Goal: Task Accomplishment & Management: Use online tool/utility

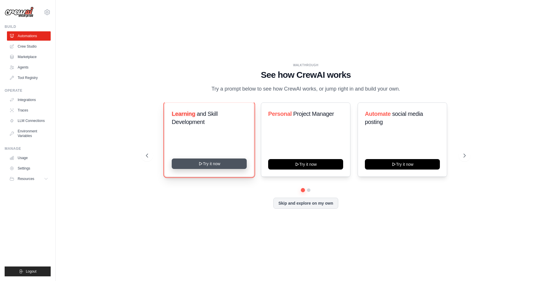
click at [225, 165] on button "Try it now" at bounding box center [209, 163] width 75 height 10
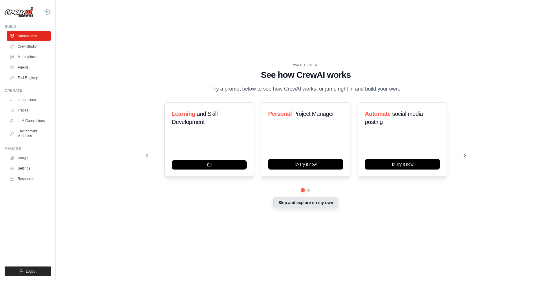
click at [291, 204] on button "Skip and explore on my own" at bounding box center [306, 202] width 65 height 11
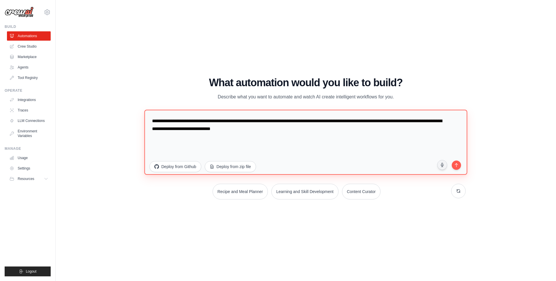
click at [247, 131] on textarea "**********" at bounding box center [305, 142] width 323 height 65
click at [292, 136] on textarea "**********" at bounding box center [305, 142] width 323 height 65
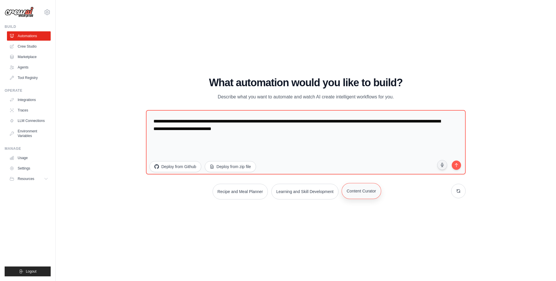
click at [365, 193] on button "Content Curator" at bounding box center [361, 191] width 39 height 16
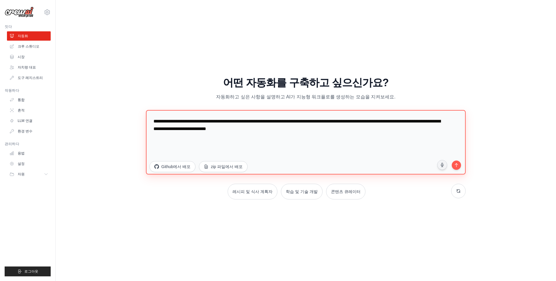
drag, startPoint x: 191, startPoint y: 121, endPoint x: 261, endPoint y: 131, distance: 71.4
click at [258, 130] on textarea "**********" at bounding box center [306, 142] width 320 height 64
click at [267, 132] on textarea "**********" at bounding box center [306, 142] width 320 height 64
drag, startPoint x: 276, startPoint y: 133, endPoint x: 57, endPoint y: 102, distance: 222.1
click at [57, 102] on div "연습 CrewAI가 어떻게 작동하는지 확인하세요 아래 프롬프트를 통해 CrewAI가 어떻게 작동하는지 알아보거나 바로 실행하여 직접 만들어 보…" at bounding box center [306, 140] width 501 height 269
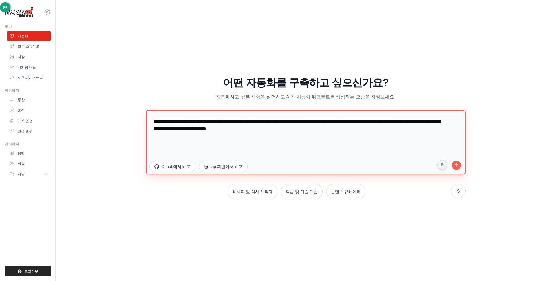
type textarea "*"
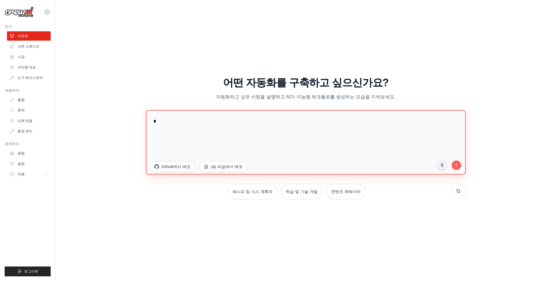
click at [270, 148] on textarea "*" at bounding box center [306, 142] width 320 height 64
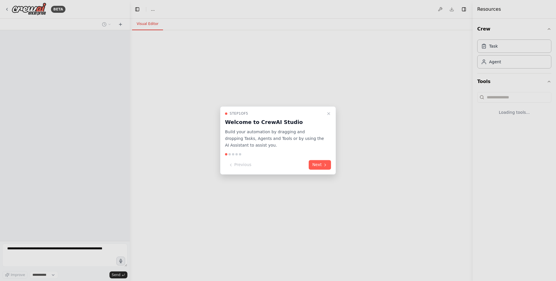
select select "****"
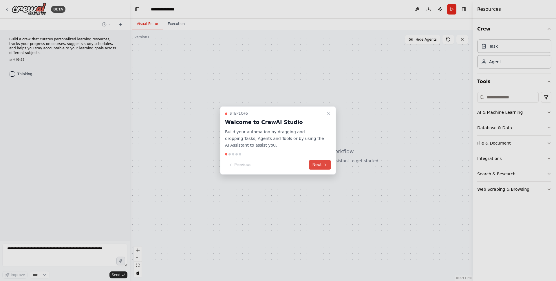
click at [327, 168] on button "Next" at bounding box center [320, 165] width 22 height 10
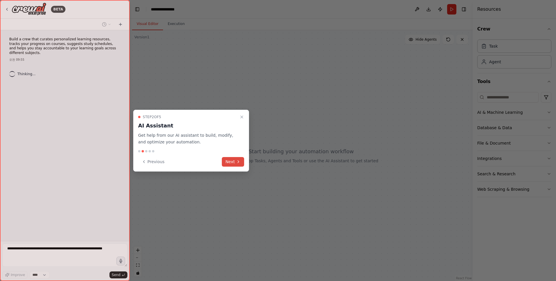
click at [240, 162] on icon at bounding box center [238, 161] width 5 height 5
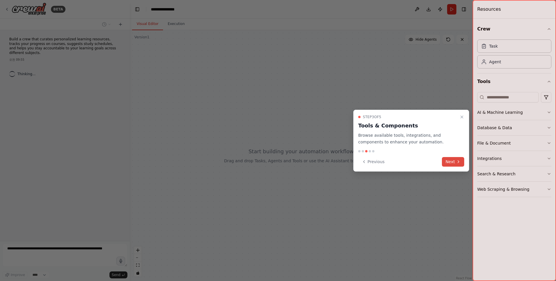
click at [445, 159] on button "Next" at bounding box center [453, 162] width 22 height 10
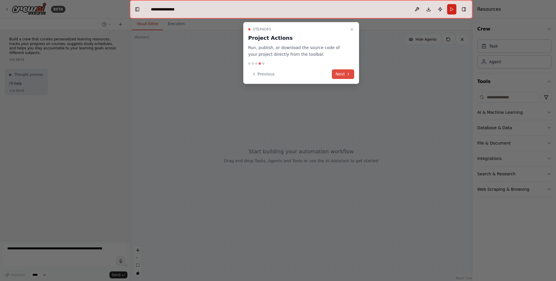
click at [350, 76] on icon at bounding box center [348, 74] width 5 height 5
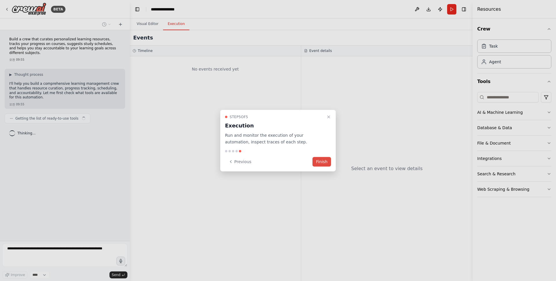
click at [320, 159] on button "Finish" at bounding box center [322, 161] width 19 height 10
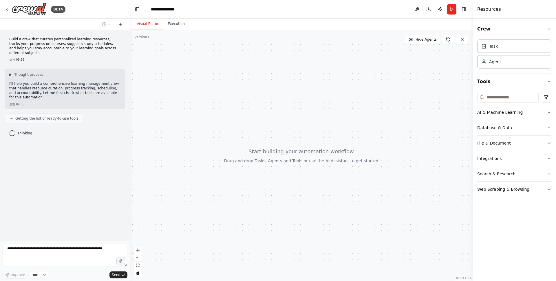
click at [205, 141] on div at bounding box center [301, 155] width 343 height 250
click at [504, 44] on div "Task" at bounding box center [515, 45] width 74 height 13
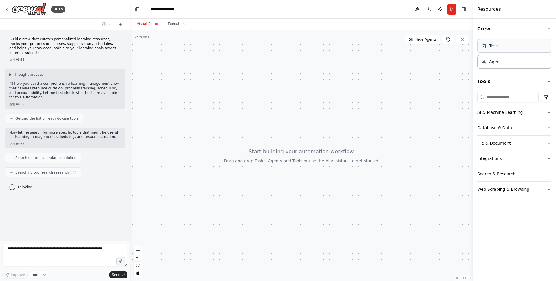
click at [499, 45] on div "Task" at bounding box center [515, 45] width 74 height 13
click at [500, 63] on div "Agent" at bounding box center [495, 62] width 12 height 6
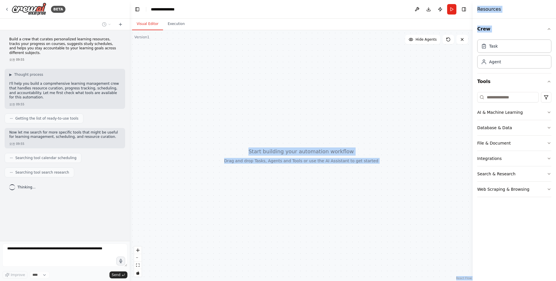
drag, startPoint x: 509, startPoint y: 52, endPoint x: 454, endPoint y: 49, distance: 55.8
click at [422, 56] on div "**********" at bounding box center [278, 140] width 556 height 281
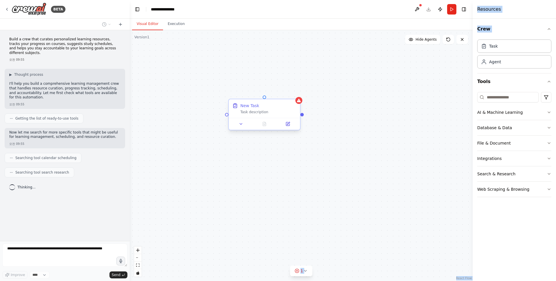
click at [284, 112] on div "Task description" at bounding box center [269, 112] width 56 height 5
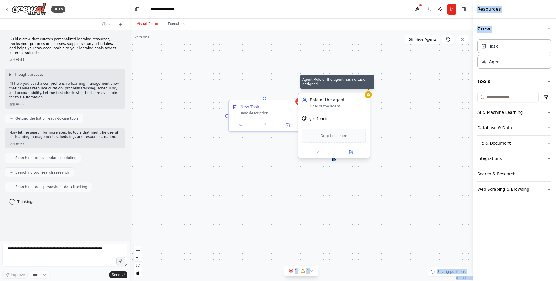
click at [368, 95] on icon at bounding box center [369, 94] width 4 height 3
click at [417, 98] on div "New Task Task description Role of the agent Goal of the agent gpt-4o-mini Drop …" at bounding box center [301, 155] width 343 height 250
click at [357, 122] on div "gpt-4o-mini" at bounding box center [333, 118] width 71 height 13
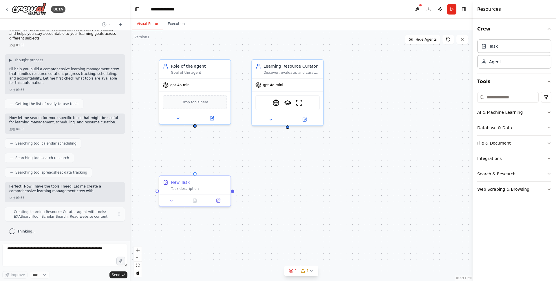
scroll to position [19, 0]
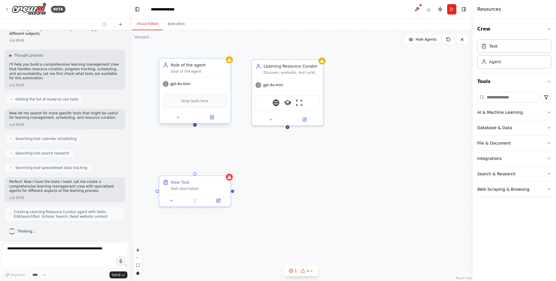
drag, startPoint x: 231, startPoint y: 79, endPoint x: 248, endPoint y: 84, distance: 17.8
click at [231, 83] on div "gpt-4o-mini" at bounding box center [194, 83] width 71 height 13
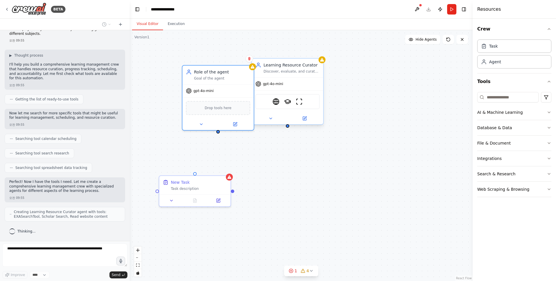
click at [299, 84] on div "gpt-4o-mini" at bounding box center [287, 83] width 71 height 13
click at [321, 54] on icon at bounding box center [318, 52] width 3 height 3
click at [305, 54] on button "Confirm" at bounding box center [302, 52] width 21 height 7
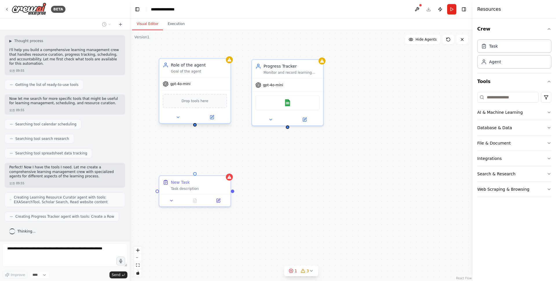
click at [222, 76] on div "Role of the agent Goal of the agent" at bounding box center [194, 68] width 71 height 19
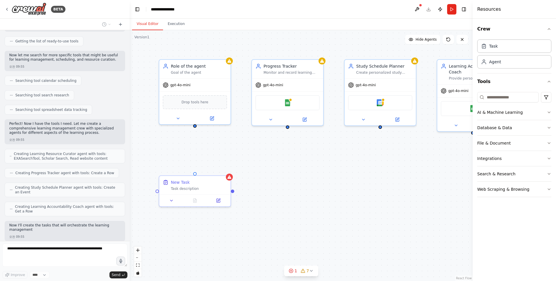
scroll to position [111, 0]
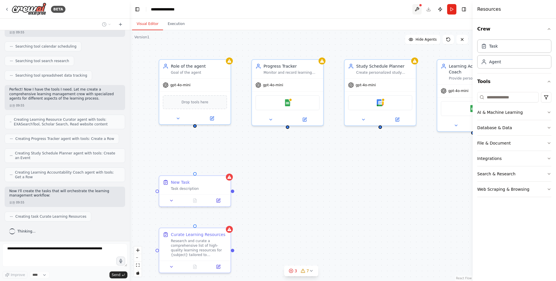
click at [415, 10] on button at bounding box center [417, 9] width 9 height 10
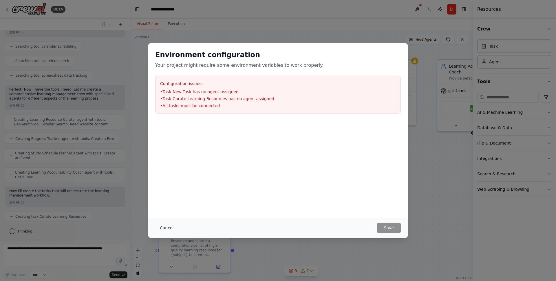
click at [172, 227] on button "Cancel" at bounding box center [166, 227] width 23 height 10
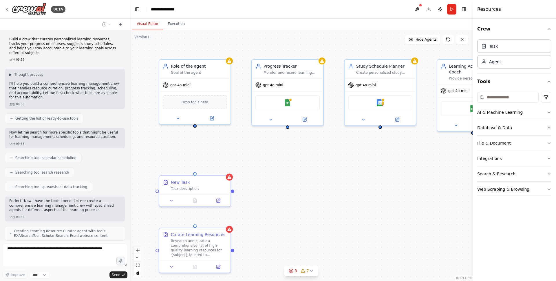
scroll to position [126, 0]
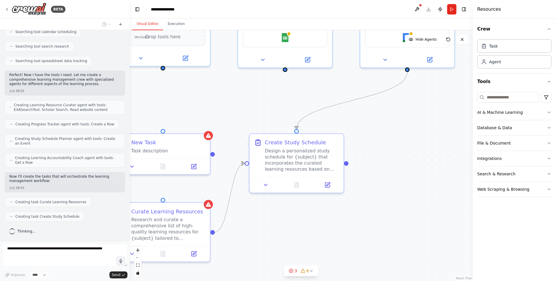
drag, startPoint x: 368, startPoint y: 194, endPoint x: 381, endPoint y: 163, distance: 34.4
click at [381, 163] on div ".deletable-edge-delete-btn { width: 20px; height: 20px; border: 0px solid #ffff…" at bounding box center [301, 155] width 343 height 250
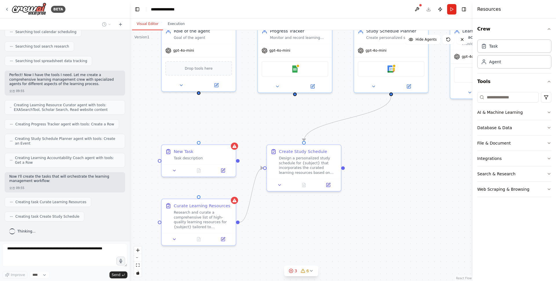
drag, startPoint x: 393, startPoint y: 153, endPoint x: 372, endPoint y: 160, distance: 22.5
click at [376, 159] on div ".deletable-edge-delete-btn { width: 20px; height: 20px; border: 0px solid #ffff…" at bounding box center [301, 155] width 343 height 250
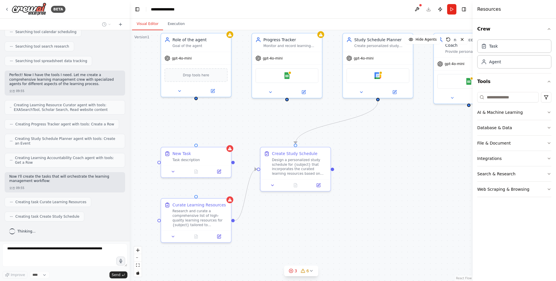
drag, startPoint x: 408, startPoint y: 162, endPoint x: 385, endPoint y: 162, distance: 23.5
click at [385, 162] on div ".deletable-edge-delete-btn { width: 20px; height: 20px; border: 0px solid #ffff…" at bounding box center [301, 155] width 343 height 250
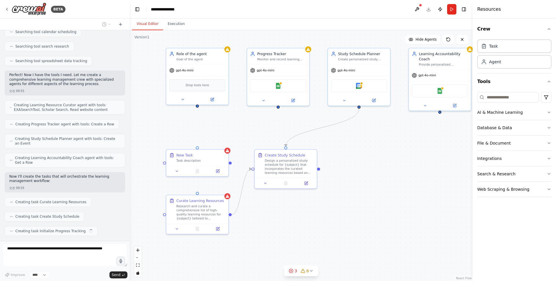
scroll to position [140, 0]
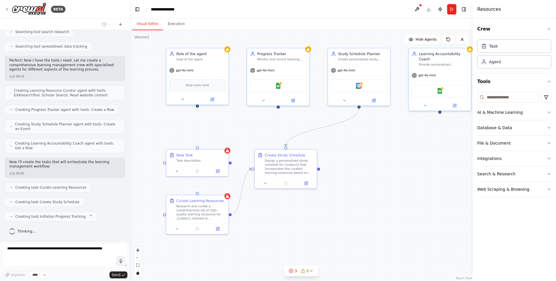
click at [397, 161] on div ".deletable-edge-delete-btn { width: 20px; height: 20px; border: 0px solid #ffff…" at bounding box center [301, 155] width 343 height 250
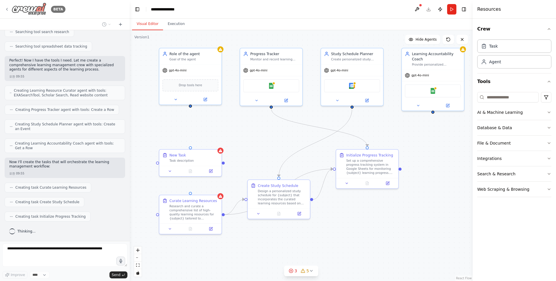
click at [12, 8] on img at bounding box center [29, 9] width 35 height 13
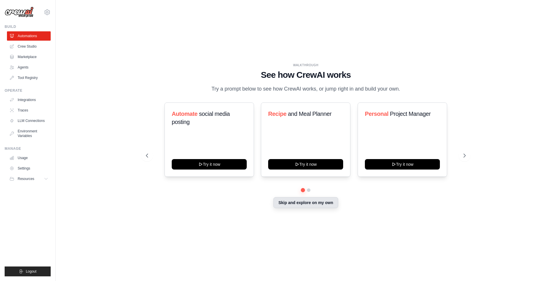
click at [312, 202] on button "Skip and explore on my own" at bounding box center [306, 202] width 65 height 11
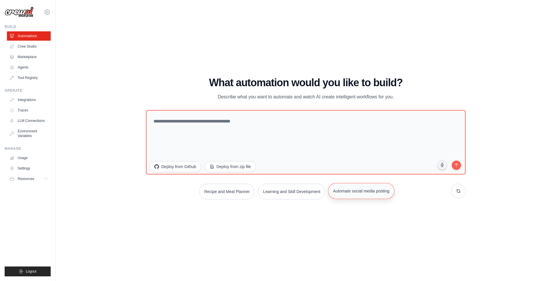
click at [352, 193] on button "Automate social media posting" at bounding box center [361, 191] width 66 height 16
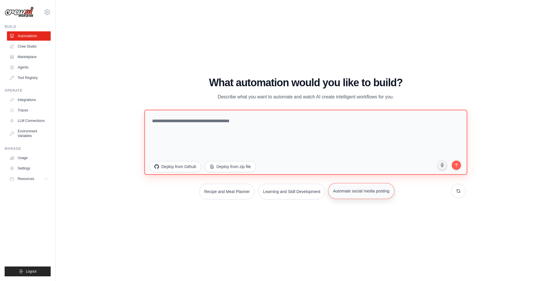
type textarea "**********"
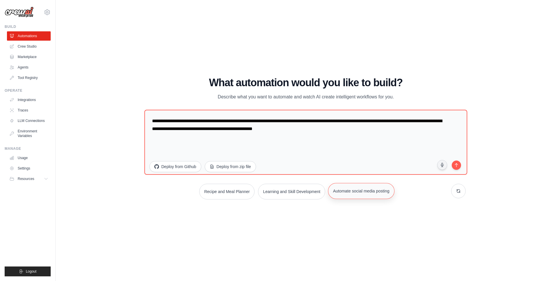
click at [352, 193] on button "Automate social media posting" at bounding box center [361, 191] width 66 height 16
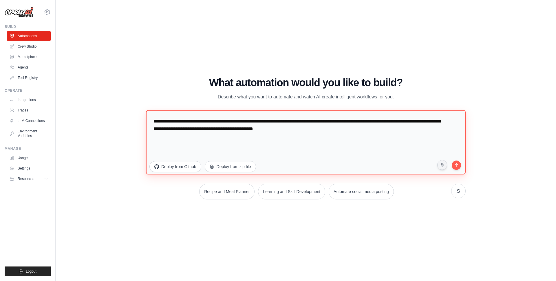
drag, startPoint x: 186, startPoint y: 111, endPoint x: 59, endPoint y: 99, distance: 127.5
click at [59, 99] on div "WALKTHROUGH See how CrewAI works Try a prompt below to see how CrewAI works, or…" at bounding box center [306, 140] width 501 height 269
click at [459, 165] on icon "submit" at bounding box center [457, 164] width 6 height 6
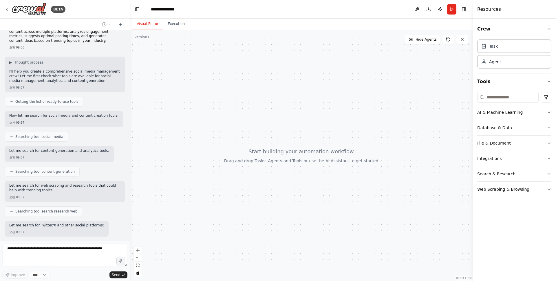
scroll to position [42, 0]
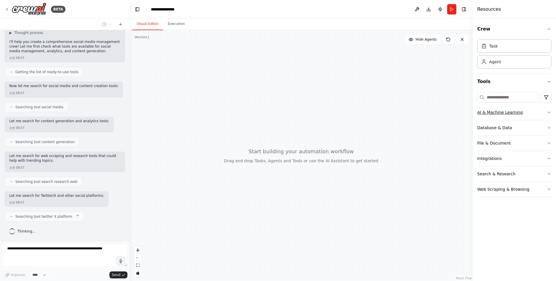
click at [511, 119] on button "AI & Machine Learning" at bounding box center [515, 112] width 74 height 15
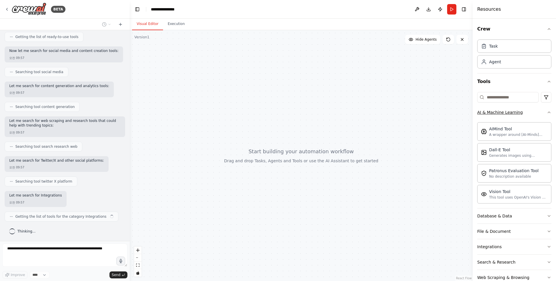
scroll to position [81, 0]
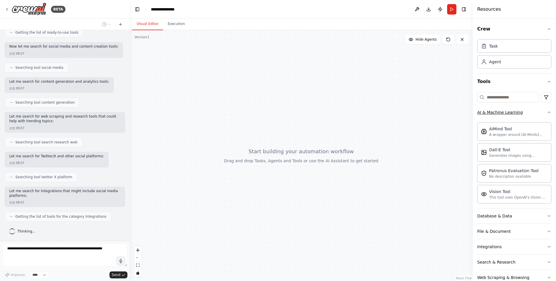
click at [506, 117] on button "AI & Machine Learning" at bounding box center [515, 112] width 74 height 15
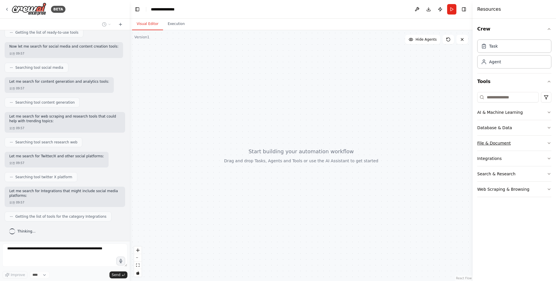
click at [505, 144] on div "File & Document" at bounding box center [495, 143] width 34 height 6
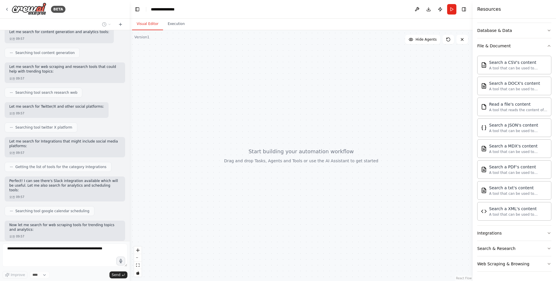
scroll to position [160, 0]
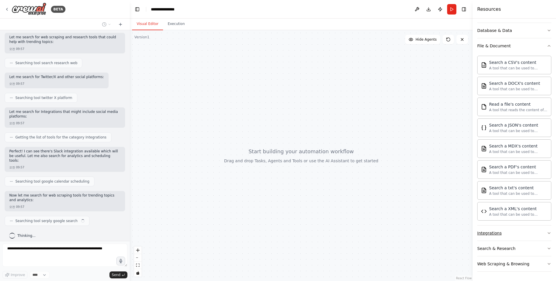
click at [509, 230] on button "Integrations" at bounding box center [515, 232] width 74 height 15
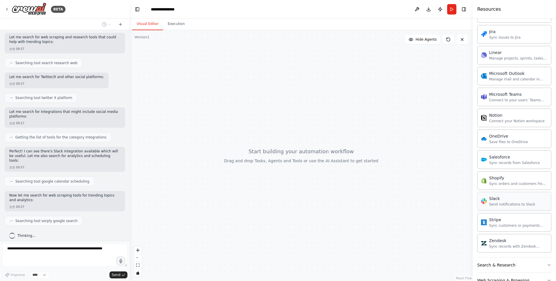
scroll to position [540, 0]
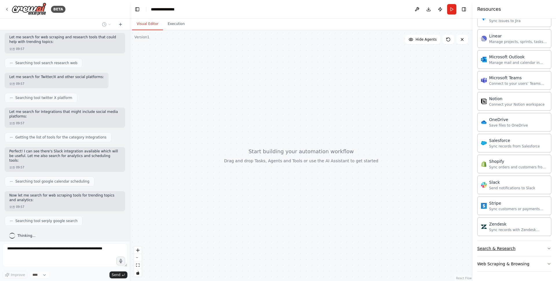
click at [510, 250] on div "Search & Research" at bounding box center [497, 248] width 38 height 6
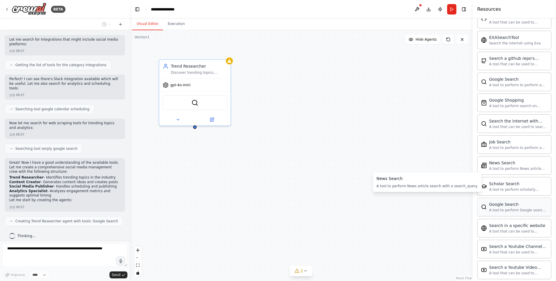
scroll to position [837, 0]
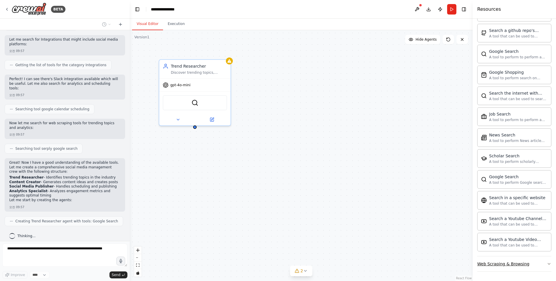
click at [516, 264] on div "Web Scraping & Browsing" at bounding box center [504, 264] width 52 height 6
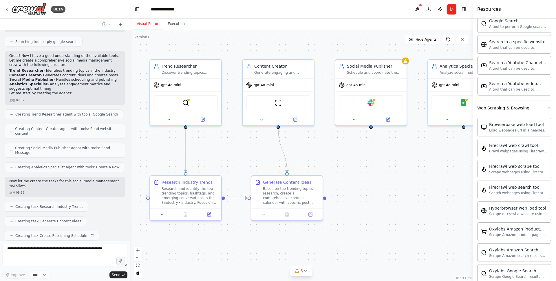
scroll to position [354, 0]
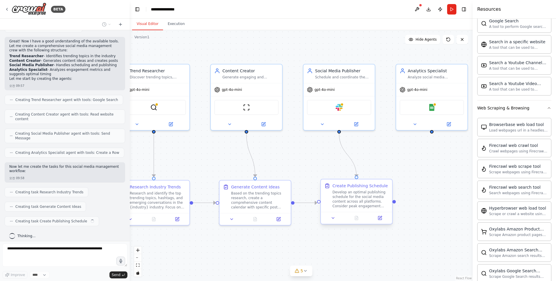
drag, startPoint x: 405, startPoint y: 178, endPoint x: 366, endPoint y: 183, distance: 38.9
click at [366, 183] on div ".deletable-edge-delete-btn { width: 20px; height: 20px; border: 0px solid #ffff…" at bounding box center [301, 155] width 343 height 250
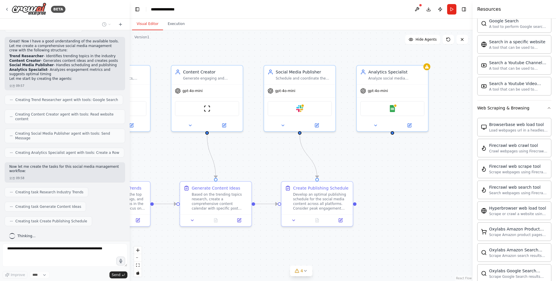
drag, startPoint x: 428, startPoint y: 171, endPoint x: 388, endPoint y: 172, distance: 40.6
click at [388, 172] on div ".deletable-edge-delete-btn { width: 20px; height: 20px; border: 0px solid #ffff…" at bounding box center [301, 155] width 343 height 250
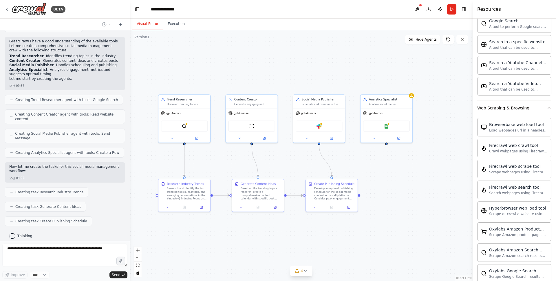
drag, startPoint x: 388, startPoint y: 177, endPoint x: 420, endPoint y: 177, distance: 31.9
click at [420, 177] on div ".deletable-edge-delete-btn { width: 20px; height: 20px; border: 0px solid #ffff…" at bounding box center [301, 155] width 343 height 250
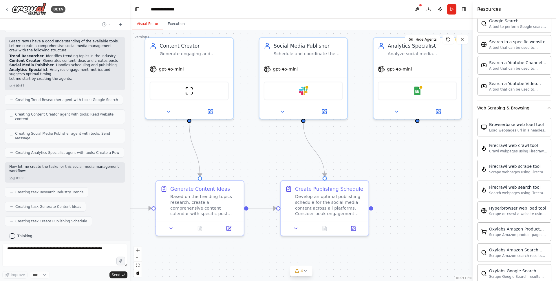
drag, startPoint x: 418, startPoint y: 170, endPoint x: 426, endPoint y: 169, distance: 7.7
click at [426, 169] on div ".deletable-edge-delete-btn { width: 20px; height: 20px; border: 0px solid #ffff…" at bounding box center [301, 155] width 343 height 250
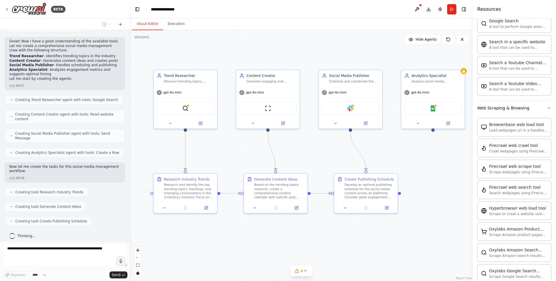
scroll to position [368, 0]
